Goal: Complete application form

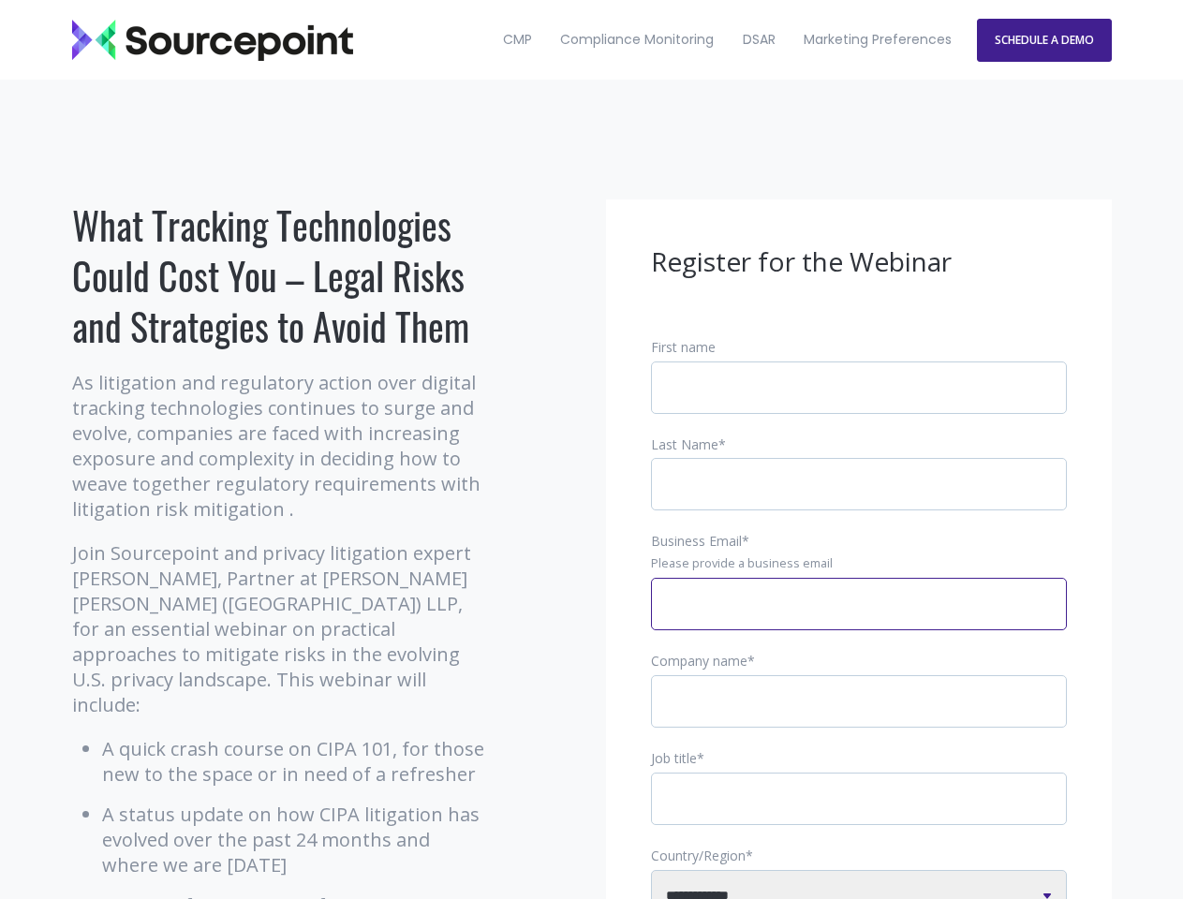
click at [859, 619] on input "Business Email *" at bounding box center [859, 604] width 416 height 52
